Goal: Task Accomplishment & Management: Use online tool/utility

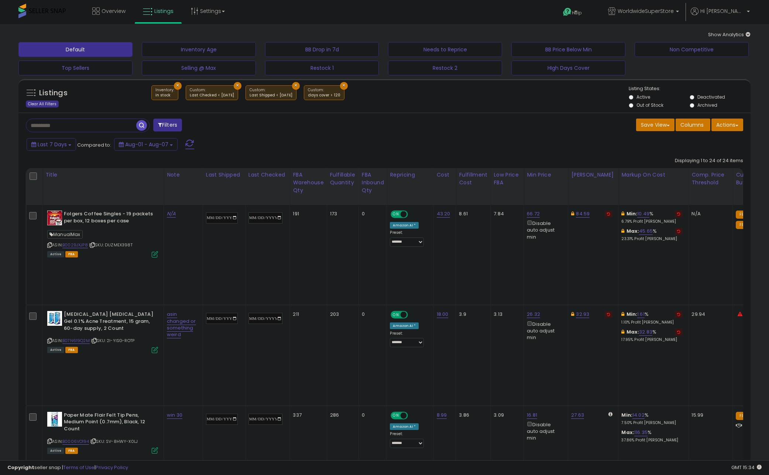
click at [49, 106] on div "Clear All Filters" at bounding box center [42, 103] width 33 height 7
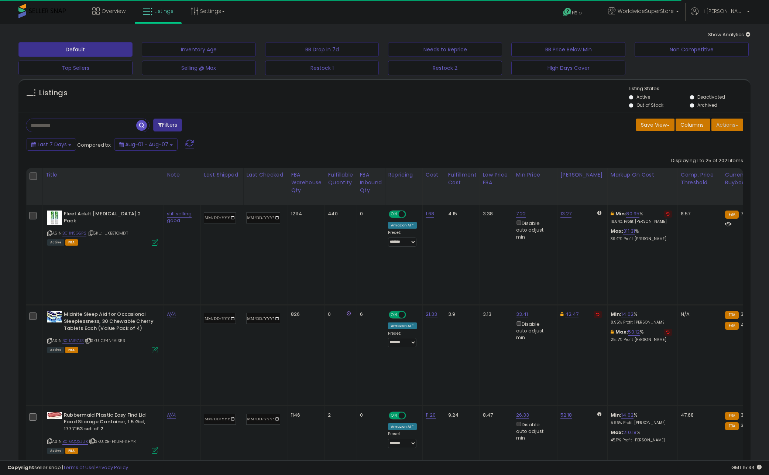
click at [733, 119] on button "Actions" at bounding box center [728, 125] width 32 height 13
click at [723, 142] on link "Import" at bounding box center [697, 140] width 81 height 11
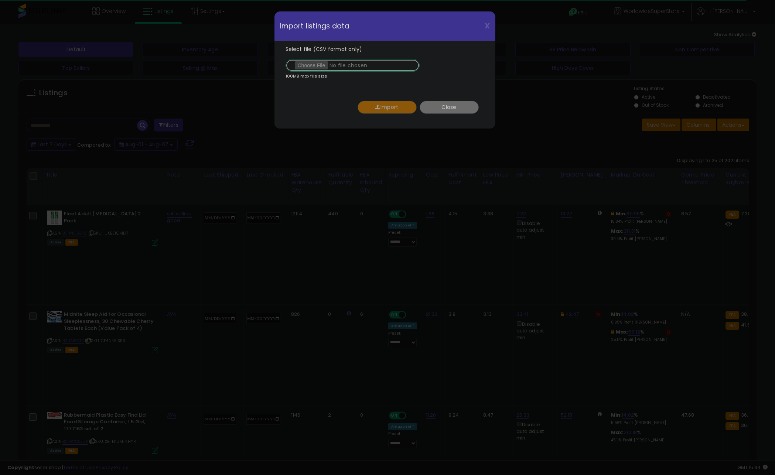
click at [322, 64] on input "Select file (CSV format only)" at bounding box center [352, 65] width 134 height 13
type input "**********"
click at [390, 107] on button "Import" at bounding box center [386, 107] width 59 height 13
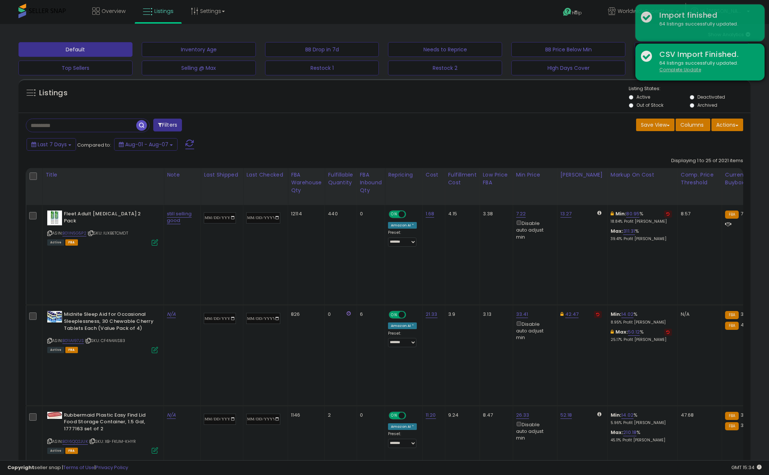
click at [679, 71] on u "Complete Update" at bounding box center [681, 69] width 42 height 6
